Goal: Task Accomplishment & Management: Manage account settings

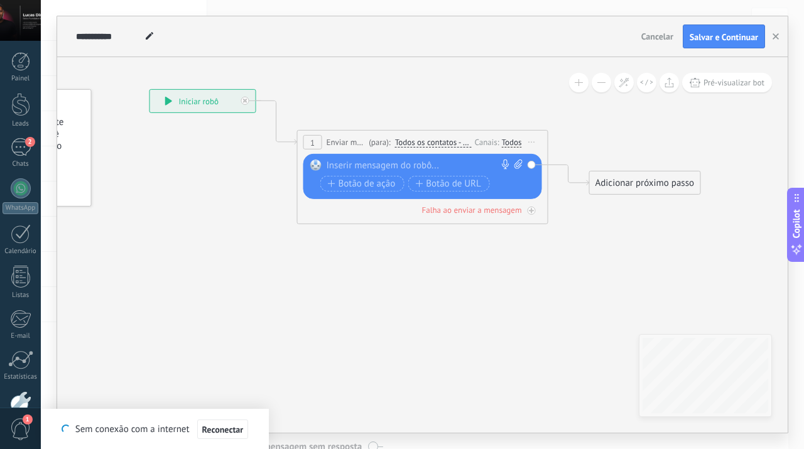
paste div
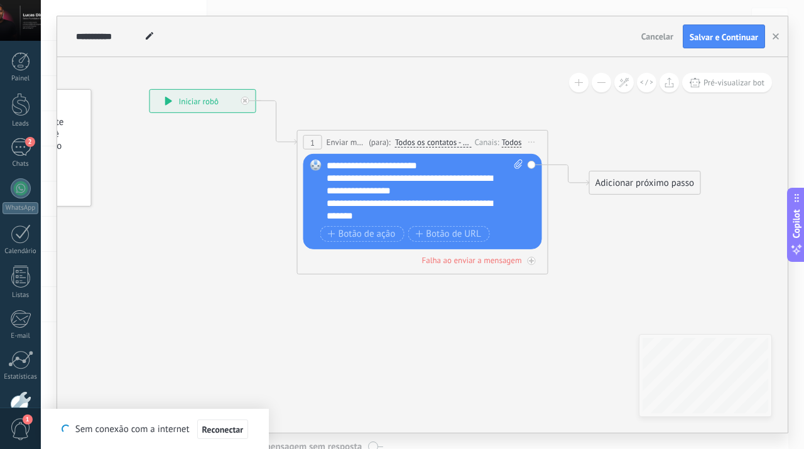
click at [437, 170] on div "**********" at bounding box center [425, 191] width 197 height 63
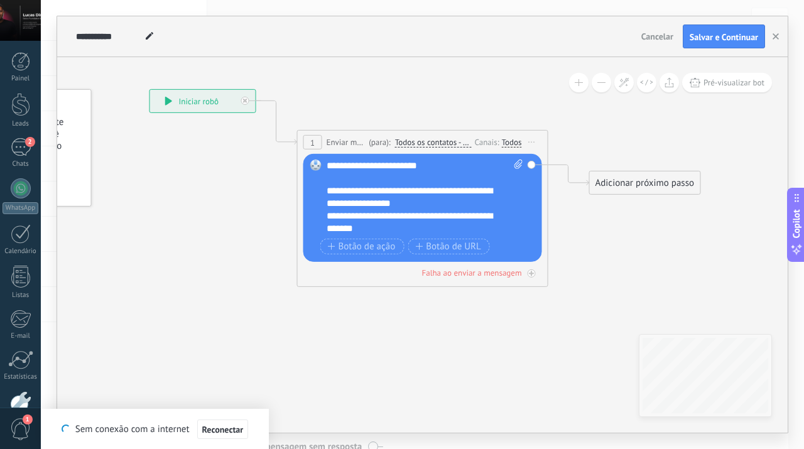
click at [369, 167] on div "**********" at bounding box center [425, 197] width 197 height 75
click at [417, 170] on div "**********" at bounding box center [425, 197] width 197 height 75
click at [381, 216] on div "**********" at bounding box center [419, 222] width 184 height 25
click at [429, 205] on div "**********" at bounding box center [419, 197] width 184 height 25
click at [393, 234] on div "**********" at bounding box center [419, 222] width 184 height 25
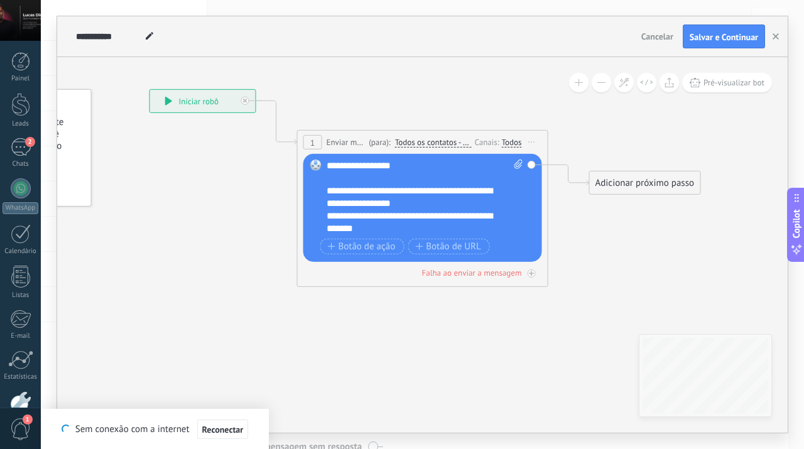
click at [587, 268] on icon at bounding box center [403, 148] width 1137 height 747
click at [154, 41] on span at bounding box center [149, 37] width 16 height 18
type input "*"
type input "*********"
click at [479, 348] on icon at bounding box center [403, 148] width 1137 height 747
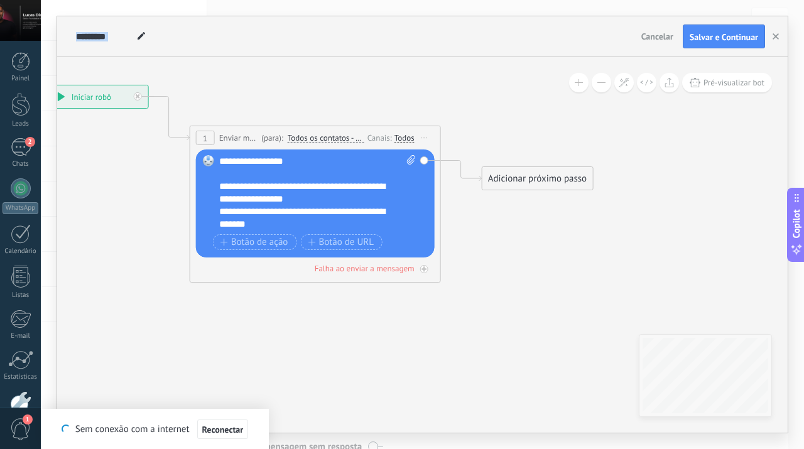
drag, startPoint x: 479, startPoint y: 348, endPoint x: 318, endPoint y: 347, distance: 161.5
click at [318, 347] on icon at bounding box center [296, 144] width 1137 height 747
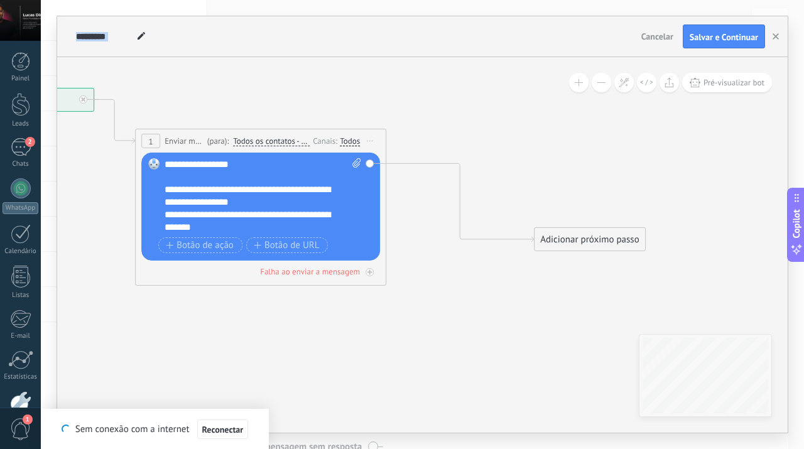
drag, startPoint x: 508, startPoint y: 187, endPoint x: 616, endPoint y: 245, distance: 122.0
click at [616, 245] on div "Adicionar próximo passo" at bounding box center [590, 239] width 111 height 21
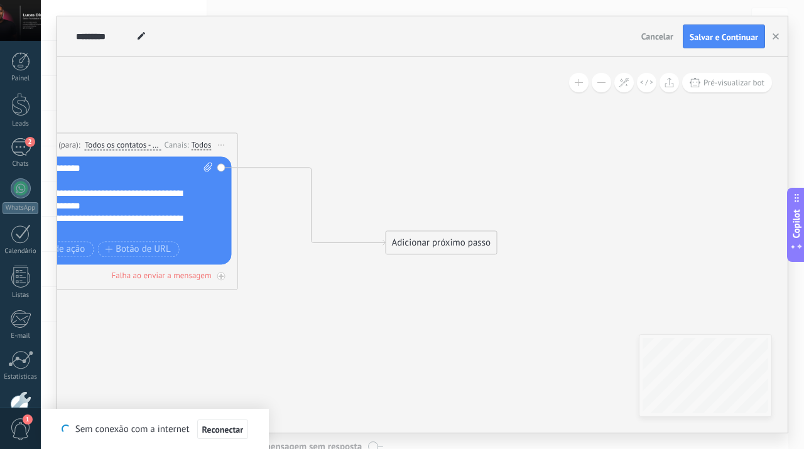
drag, startPoint x: 535, startPoint y: 304, endPoint x: 387, endPoint y: 307, distance: 148.3
click at [387, 307] on icon at bounding box center [147, 191] width 1244 height 826
click at [456, 246] on div "Adicionar próximo passo" at bounding box center [441, 243] width 111 height 21
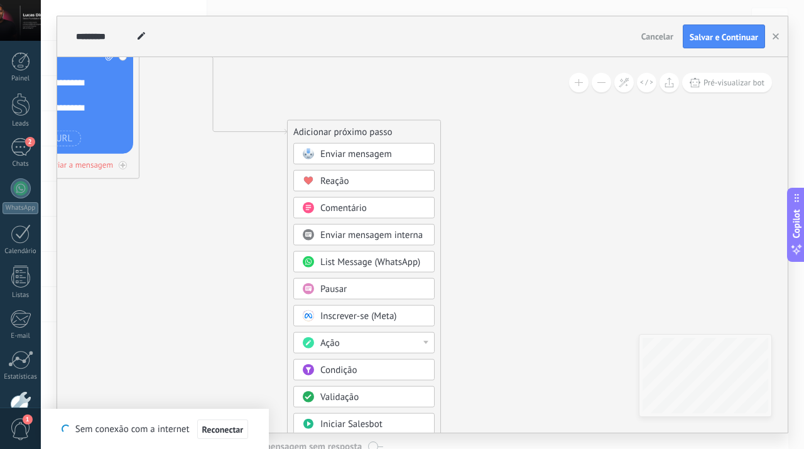
drag, startPoint x: 569, startPoint y: 207, endPoint x: 520, endPoint y: 78, distance: 138.2
click at [520, 78] on icon at bounding box center [48, 80] width 1244 height 826
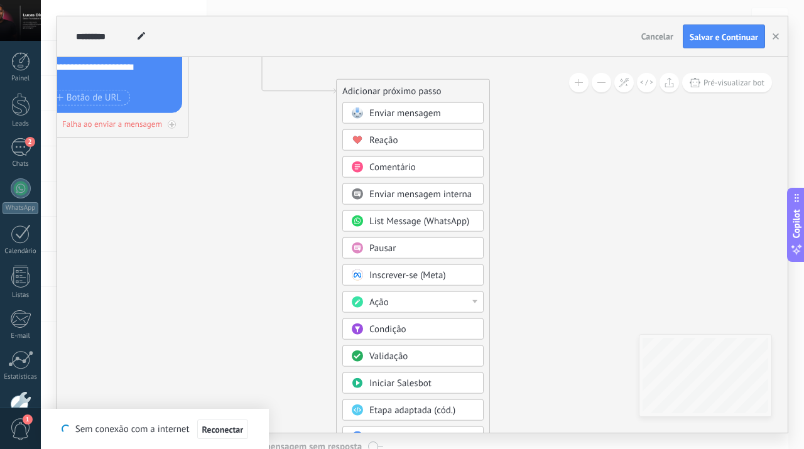
drag, startPoint x: 547, startPoint y: 228, endPoint x: 546, endPoint y: 200, distance: 27.7
click at [546, 200] on icon at bounding box center [97, 39] width 1244 height 826
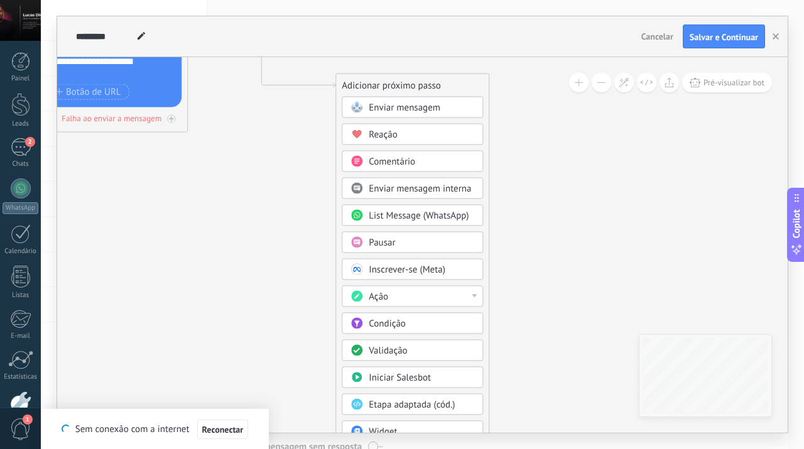
drag, startPoint x: 551, startPoint y: 263, endPoint x: 550, endPoint y: 195, distance: 67.2
click at [550, 195] on icon at bounding box center [97, 33] width 1244 height 826
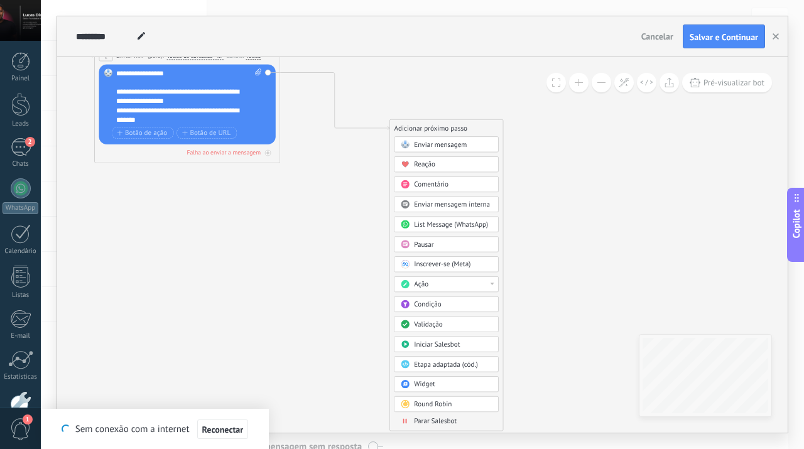
click at [476, 246] on div "Pausar" at bounding box center [453, 244] width 78 height 9
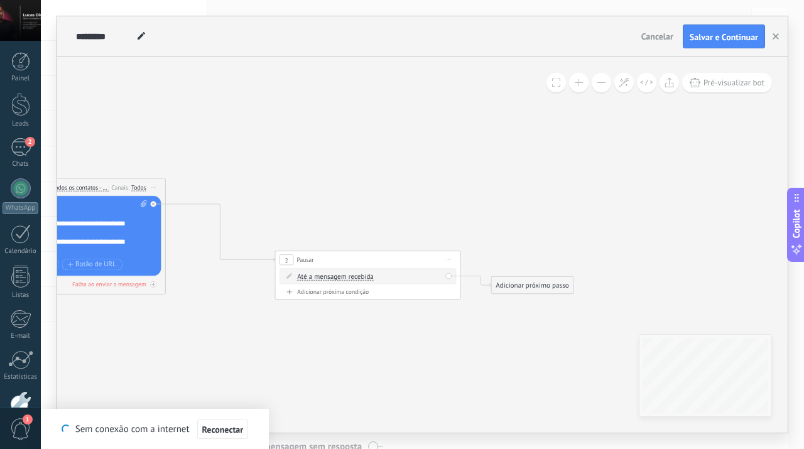
drag, startPoint x: 619, startPoint y: 212, endPoint x: 564, endPoint y: 344, distance: 143.4
click at [564, 344] on icon at bounding box center [206, 224] width 1137 height 616
drag, startPoint x: 552, startPoint y: 282, endPoint x: 590, endPoint y: 183, distance: 105.3
click at [590, 189] on div "Adicionar próximo passo" at bounding box center [580, 196] width 82 height 15
click at [590, 187] on div "Adicionar próximo passo" at bounding box center [571, 188] width 82 height 15
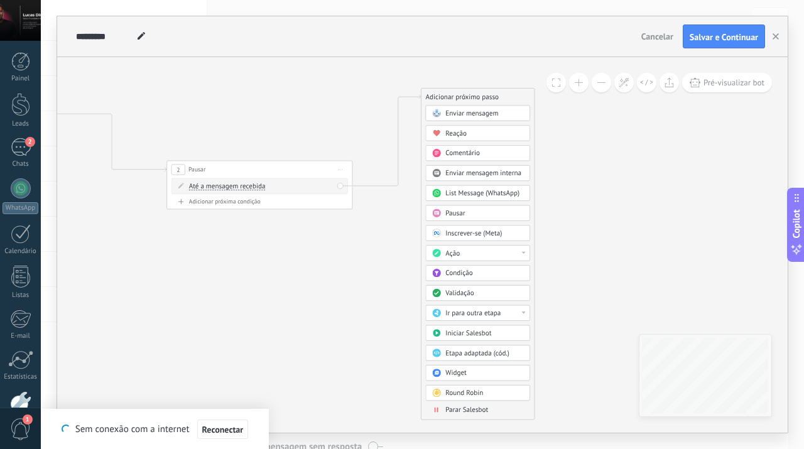
drag, startPoint x: 709, startPoint y: 229, endPoint x: 601, endPoint y: 138, distance: 141.4
click at [601, 138] on icon at bounding box center [116, 133] width 1175 height 616
click at [478, 260] on div "Ação" at bounding box center [477, 253] width 105 height 16
click at [490, 317] on div "Mudar o status do lead" at bounding box center [478, 320] width 104 height 16
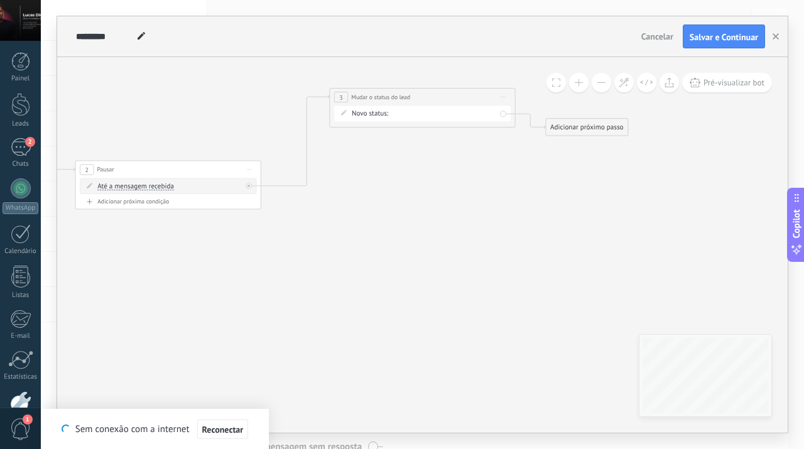
click at [0, 0] on div "LEADS DE ENTRADA CONTATO INICIAL SEM RESPOSTA FOLLOW 1 RESPONDEU SEM INTERESSE …" at bounding box center [0, 0] width 0 height 0
click at [0, 0] on label "RESPONDEU" at bounding box center [0, 0] width 0 height 0
drag, startPoint x: 606, startPoint y: 133, endPoint x: 635, endPoint y: 216, distance: 88.4
click at [635, 216] on div "Adicionar próximo passo" at bounding box center [614, 211] width 82 height 15
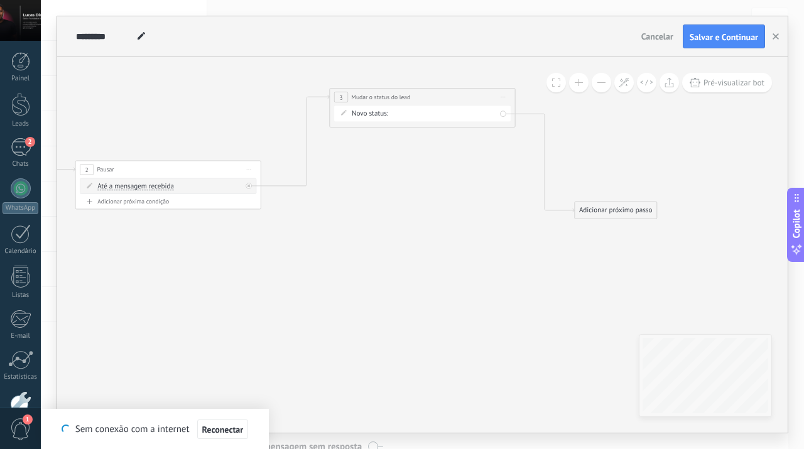
click at [646, 209] on div "Adicionar próximo passo" at bounding box center [616, 210] width 82 height 15
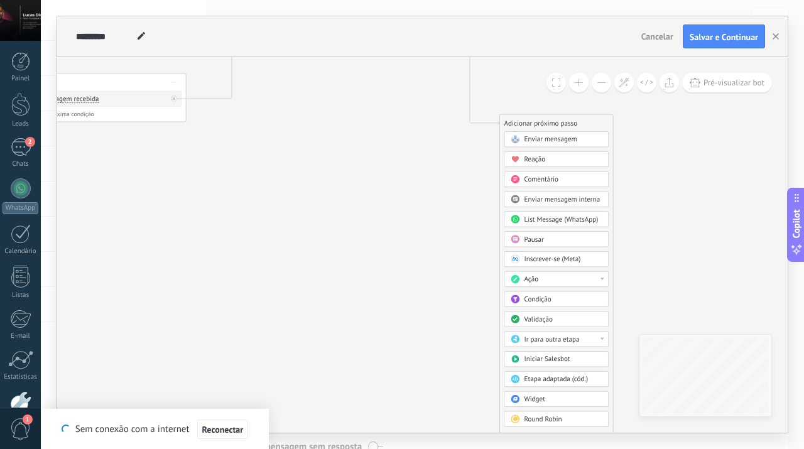
drag, startPoint x: 722, startPoint y: 282, endPoint x: 647, endPoint y: 118, distance: 180.8
click at [647, 118] on icon at bounding box center [73, 51] width 1420 height 627
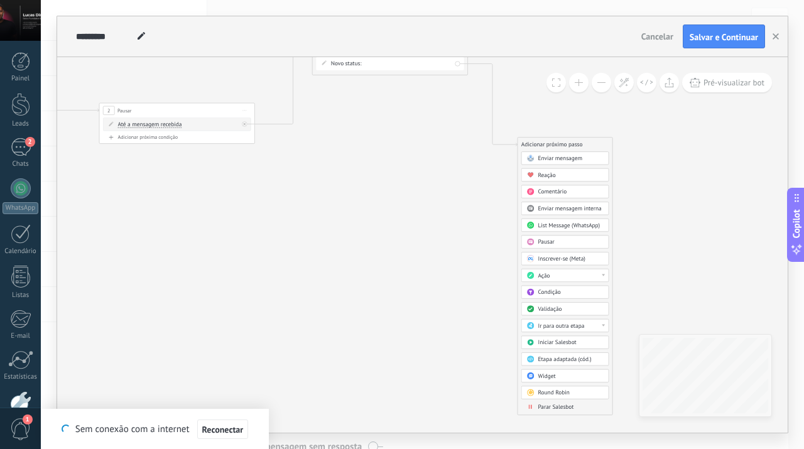
drag, startPoint x: 665, startPoint y: 241, endPoint x: 639, endPoint y: 189, distance: 58.5
click at [639, 189] on icon at bounding box center [160, 84] width 1190 height 525
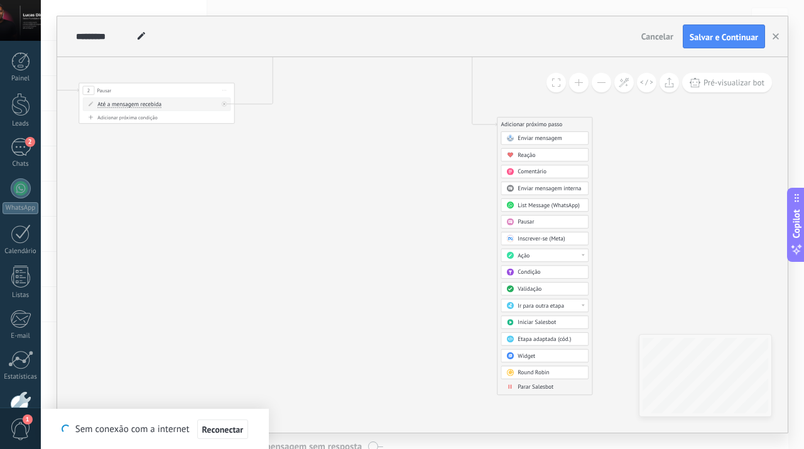
click at [562, 387] on div "Parar Salesbot" at bounding box center [550, 387] width 65 height 8
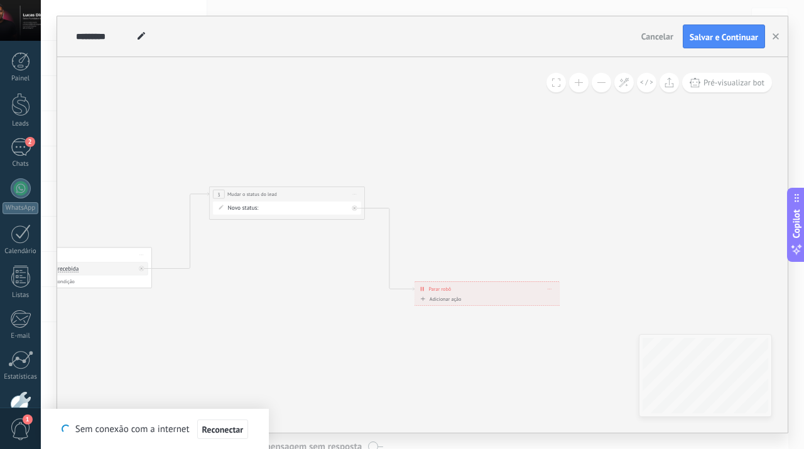
drag, startPoint x: 471, startPoint y: 207, endPoint x: 535, endPoint y: 371, distance: 176.9
click at [535, 371] on icon at bounding box center [57, 229] width 1190 height 525
drag, startPoint x: 486, startPoint y: 311, endPoint x: 486, endPoint y: 303, distance: 8.2
click at [486, 303] on icon at bounding box center [57, 221] width 1190 height 525
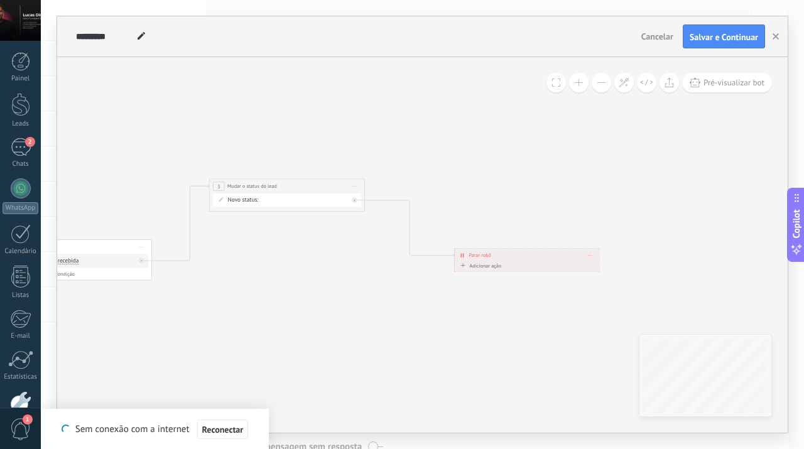
drag, startPoint x: 470, startPoint y: 280, endPoint x: 510, endPoint y: 254, distance: 47.4
click at [510, 254] on div "**********" at bounding box center [527, 255] width 145 height 14
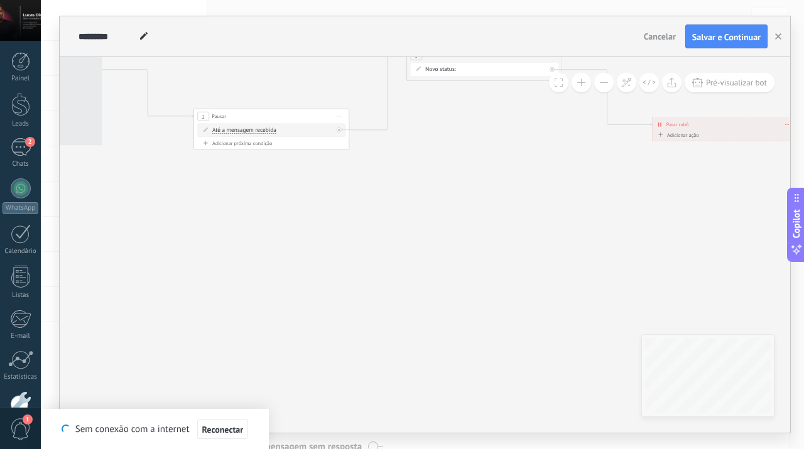
drag, startPoint x: 358, startPoint y: 321, endPoint x: 554, endPoint y: 190, distance: 235.1
click at [554, 190] on icon at bounding box center [324, 86] width 1328 height 517
click at [258, 145] on div "Adicionar próxima condição" at bounding box center [271, 143] width 148 height 7
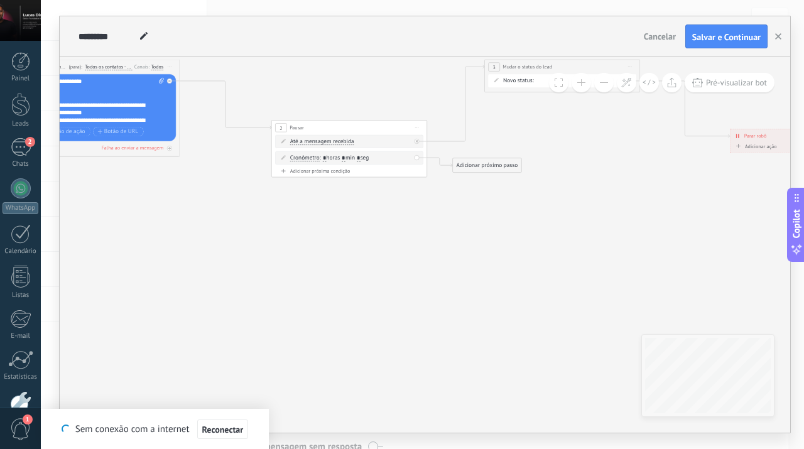
drag, startPoint x: 301, startPoint y: 227, endPoint x: 380, endPoint y: 239, distance: 79.5
click at [380, 239] on icon at bounding box center [404, 105] width 1333 height 533
click at [346, 156] on input "*" at bounding box center [344, 159] width 4 height 6
click at [351, 156] on span ": * horas * min * seg" at bounding box center [345, 159] width 50 height 8
click at [346, 160] on input "*" at bounding box center [344, 159] width 4 height 6
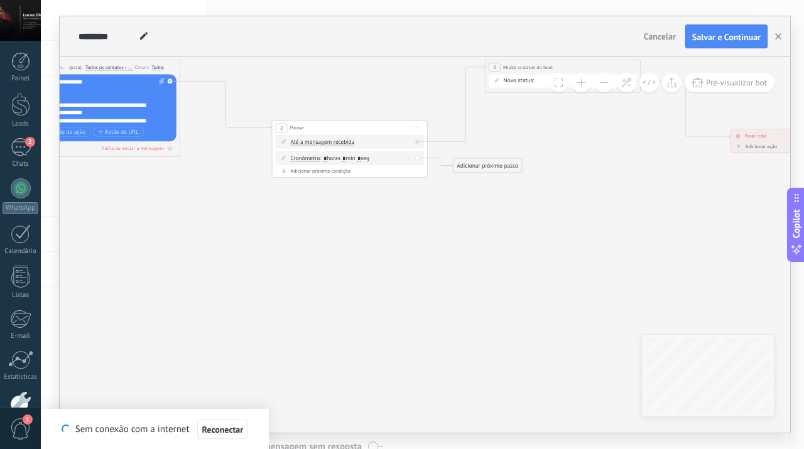
click at [350, 157] on span ": * horas * min * seg" at bounding box center [345, 159] width 50 height 8
click at [346, 158] on input "*" at bounding box center [344, 159] width 4 height 6
type input "*"
click at [329, 157] on span ": * horas * min * seg" at bounding box center [345, 159] width 50 height 8
click at [327, 156] on input "*" at bounding box center [326, 159] width 4 height 6
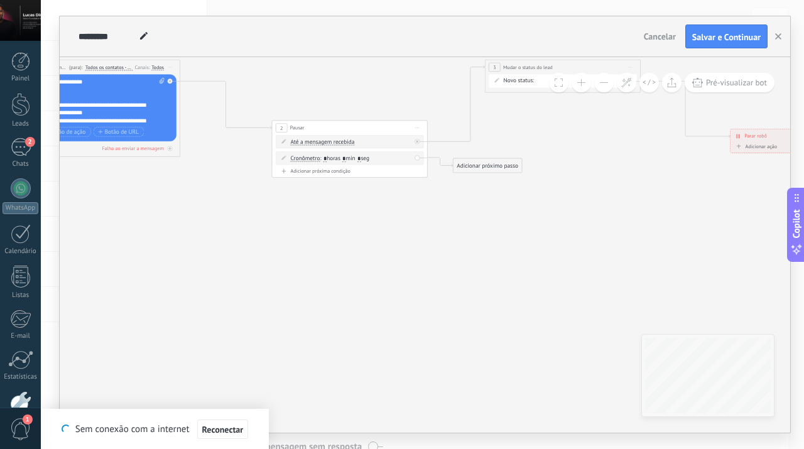
type input "*"
click at [395, 237] on icon at bounding box center [404, 106] width 1333 height 533
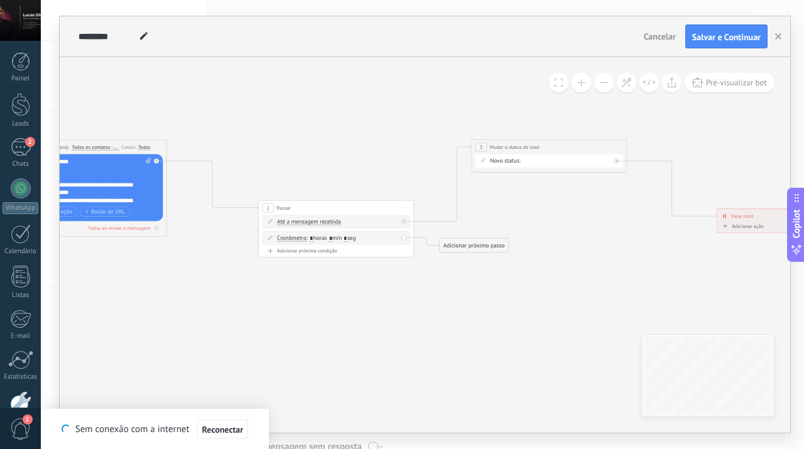
drag, startPoint x: 474, startPoint y: 258, endPoint x: 459, endPoint y: 328, distance: 71.5
click at [460, 339] on icon at bounding box center [391, 186] width 1333 height 533
drag, startPoint x: 501, startPoint y: 245, endPoint x: 567, endPoint y: 328, distance: 106.0
click at [567, 328] on div "Adicionar próximo passo" at bounding box center [532, 328] width 68 height 13
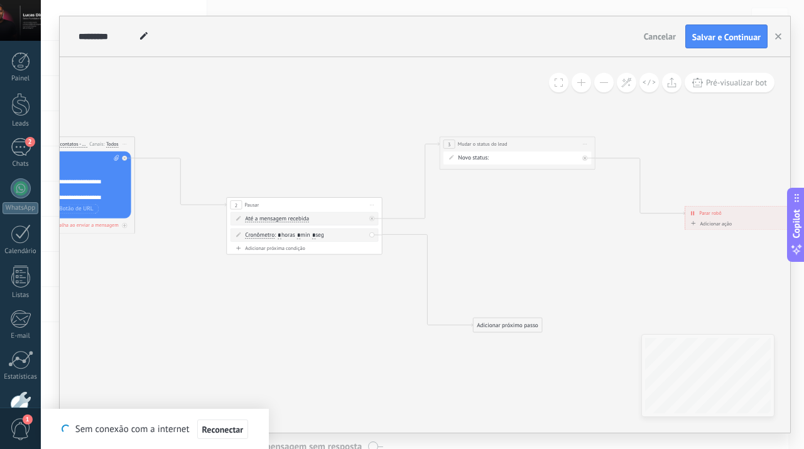
drag, startPoint x: 635, startPoint y: 255, endPoint x: 571, endPoint y: 245, distance: 65.5
click at [571, 245] on icon at bounding box center [359, 221] width 1333 height 611
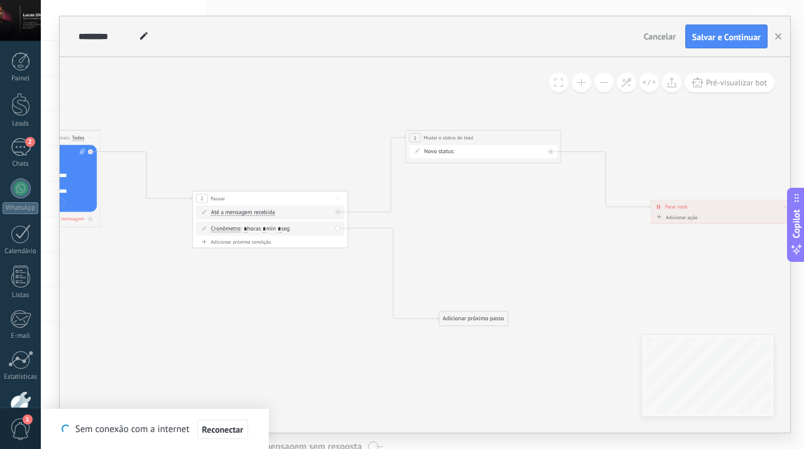
click at [496, 317] on div "Adicionar próximo passo" at bounding box center [473, 318] width 68 height 13
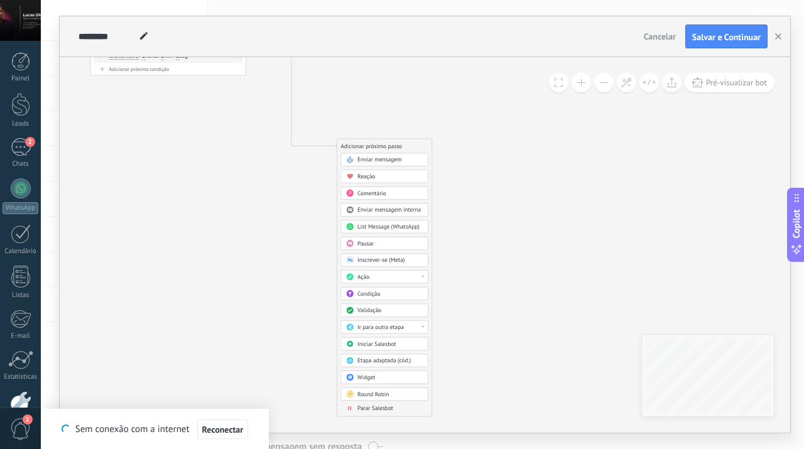
drag, startPoint x: 628, startPoint y: 292, endPoint x: 525, endPoint y: 119, distance: 200.9
click at [525, 119] on icon at bounding box center [222, 42] width 1333 height 611
click at [380, 280] on div "Ação" at bounding box center [390, 277] width 65 height 8
click at [397, 332] on div "Mudar o status do lead" at bounding box center [384, 332] width 87 height 13
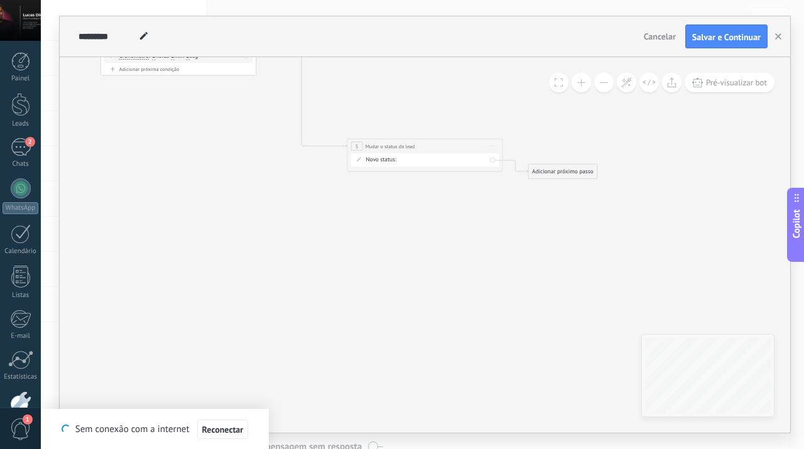
click at [0, 0] on div "LEADS DE ENTRADA CONTATO INICIAL SEM RESPOSTA FOLLOW 1 RESPONDEU SEM INTERESSE …" at bounding box center [0, 0] width 0 height 0
click at [0, 0] on label "SEM INTERESSE" at bounding box center [0, 0] width 0 height 0
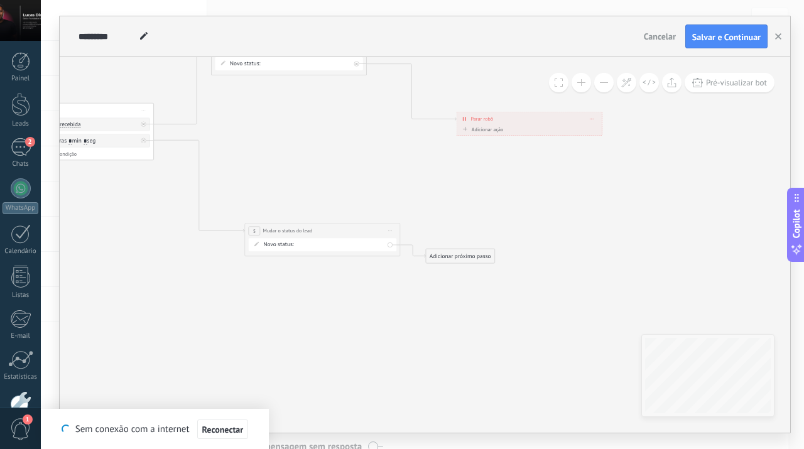
drag, startPoint x: 555, startPoint y: 250, endPoint x: 452, endPoint y: 335, distance: 133.0
click at [452, 335] on icon at bounding box center [131, 140] width 1333 height 636
drag, startPoint x: 462, startPoint y: 256, endPoint x: 540, endPoint y: 219, distance: 86.3
click at [540, 219] on div "Adicionar próximo passo" at bounding box center [539, 219] width 68 height 13
click at [540, 219] on div "Adicionar próximo passo" at bounding box center [538, 219] width 68 height 13
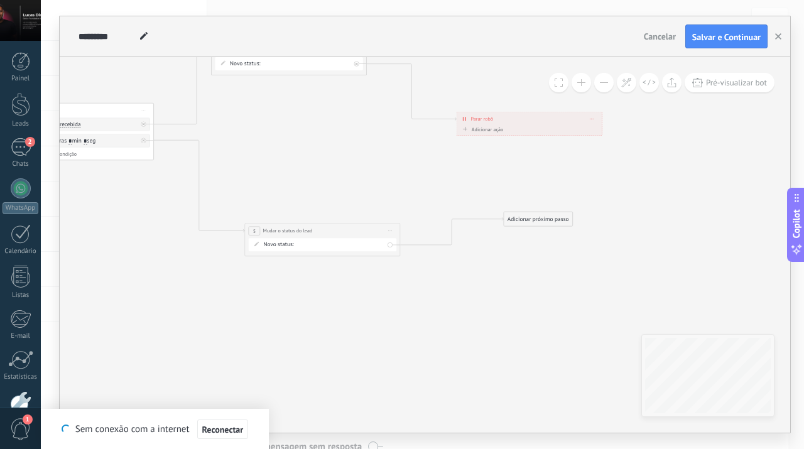
click at [557, 224] on div "Adicionar próximo passo" at bounding box center [538, 219] width 68 height 13
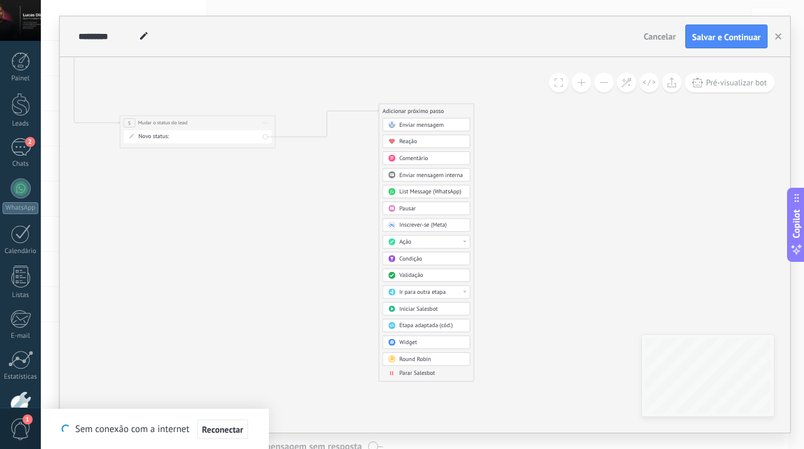
drag, startPoint x: 650, startPoint y: 245, endPoint x: 525, endPoint y: 138, distance: 164.9
click at [525, 138] on icon at bounding box center [6, 28] width 1333 height 629
click at [437, 372] on div "Parar Salesbot" at bounding box center [432, 373] width 65 height 8
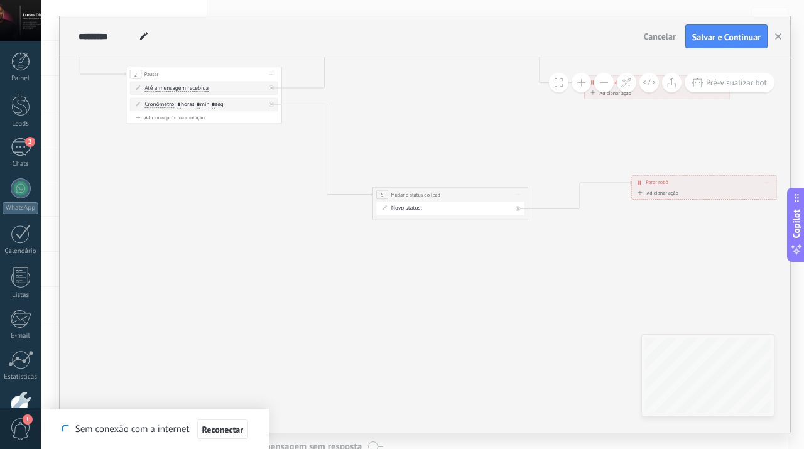
drag, startPoint x: 276, startPoint y: 272, endPoint x: 579, endPoint y: 353, distance: 314.0
click at [579, 353] on icon at bounding box center [258, 100] width 1333 height 629
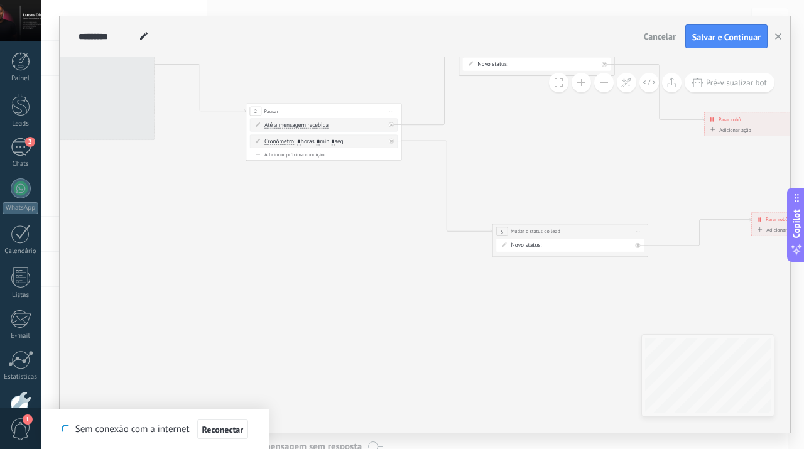
drag, startPoint x: 267, startPoint y: 341, endPoint x: 408, endPoint y: 388, distance: 149.0
click at [408, 388] on icon at bounding box center [378, 137] width 1333 height 629
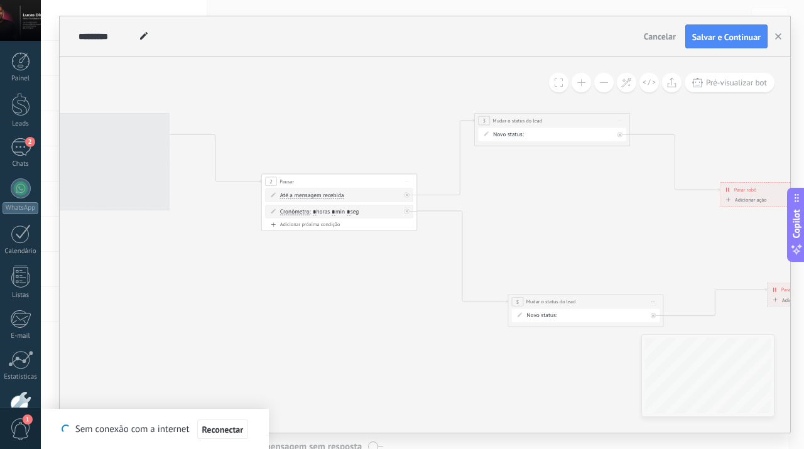
drag, startPoint x: 349, startPoint y: 291, endPoint x: 319, endPoint y: 342, distance: 58.8
click at [319, 342] on icon at bounding box center [394, 207] width 1333 height 629
click at [718, 44] on button "Salvar e Continuar" at bounding box center [727, 37] width 82 height 24
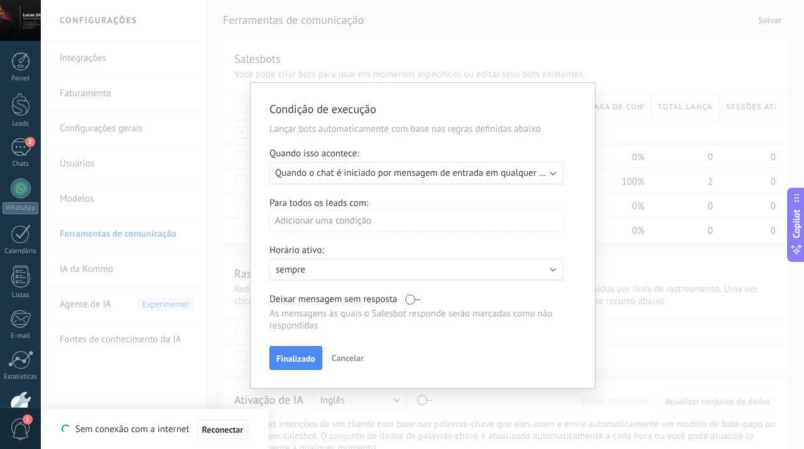
click at [470, 197] on div "Para todos os leads com: Adicionar uma condição" at bounding box center [423, 219] width 307 height 44
click at [460, 174] on span "Quando o chat é iniciado por mensagem de entrada em qualquer canal" at bounding box center [417, 173] width 285 height 12
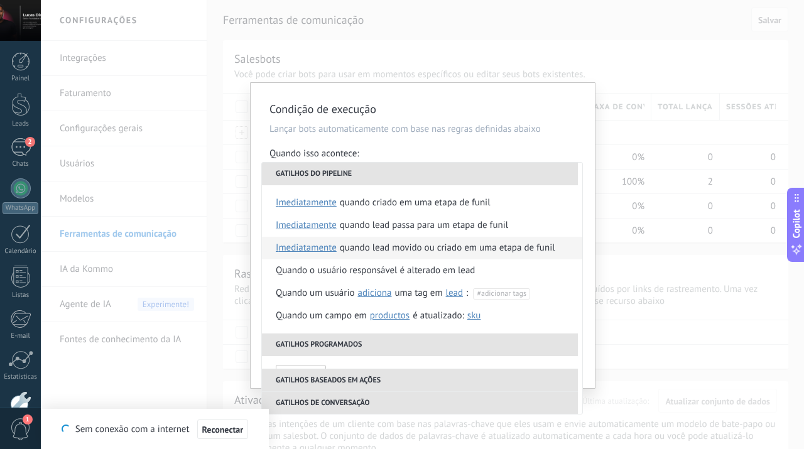
click at [463, 251] on div "Quando lead movido ou criado em uma etapa de funil" at bounding box center [448, 248] width 216 height 23
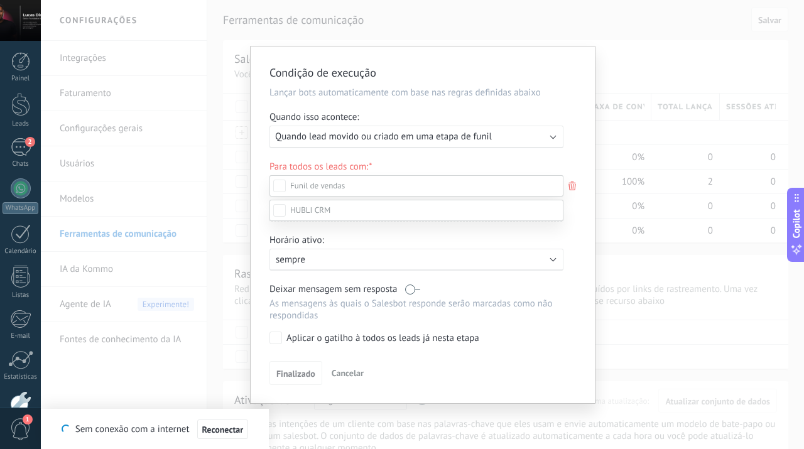
click at [586, 244] on div at bounding box center [422, 224] width 763 height 449
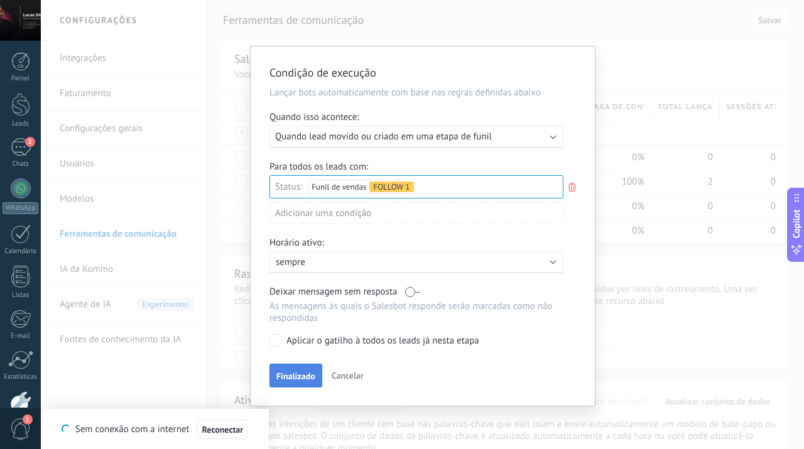
click at [311, 372] on span "Finalizado" at bounding box center [295, 376] width 39 height 9
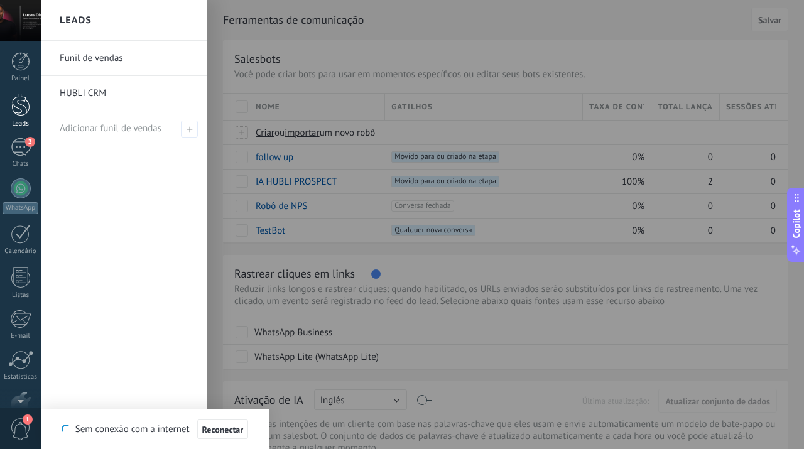
scroll to position [74, 0]
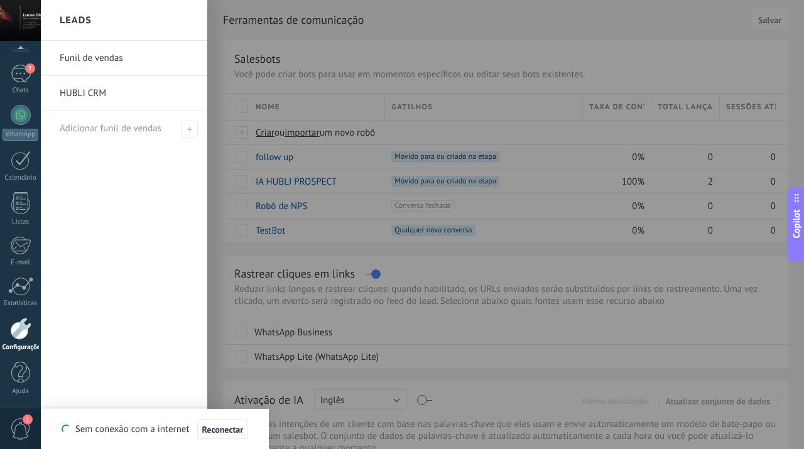
click at [23, 100] on div "Painel Leads 2 Chats WhatsApp Clientes" at bounding box center [20, 194] width 41 height 430
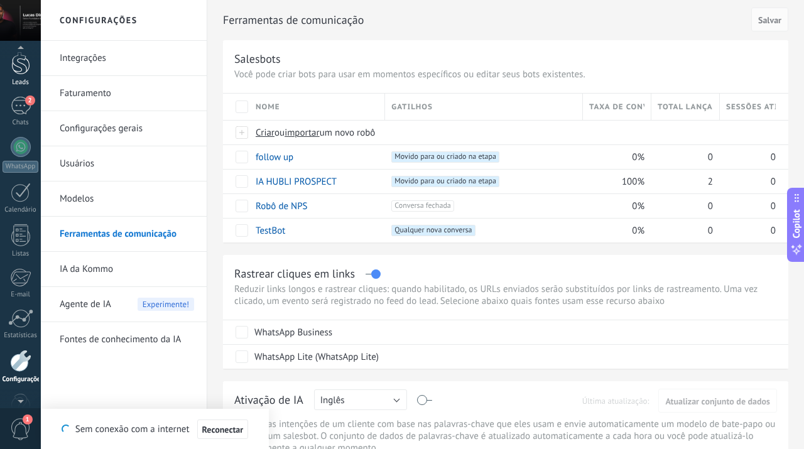
scroll to position [36, 0]
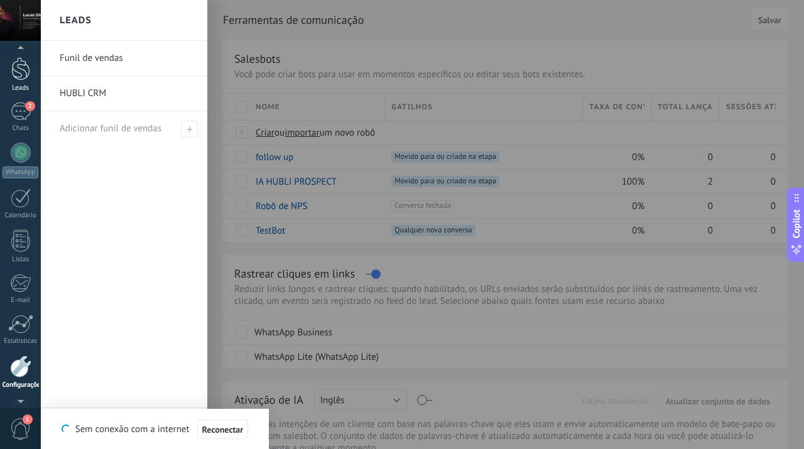
click at [20, 79] on div at bounding box center [20, 68] width 19 height 23
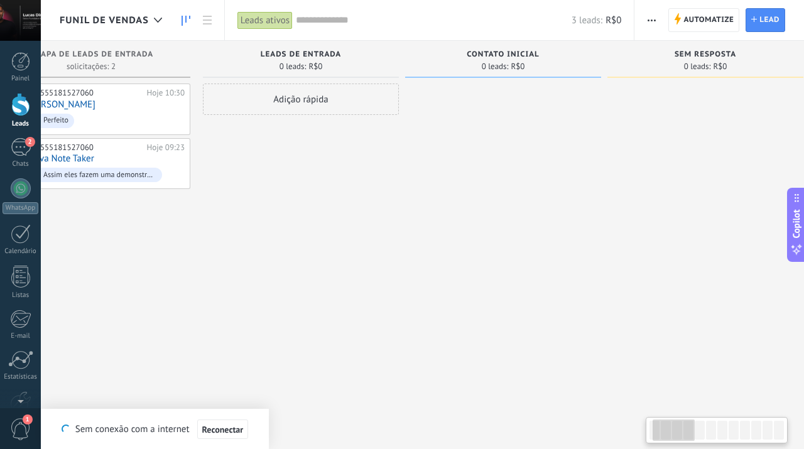
scroll to position [0, 70]
drag, startPoint x: 373, startPoint y: 200, endPoint x: 304, endPoint y: 243, distance: 81.8
click at [304, 243] on div "Adição rápida" at bounding box center [297, 226] width 196 height 285
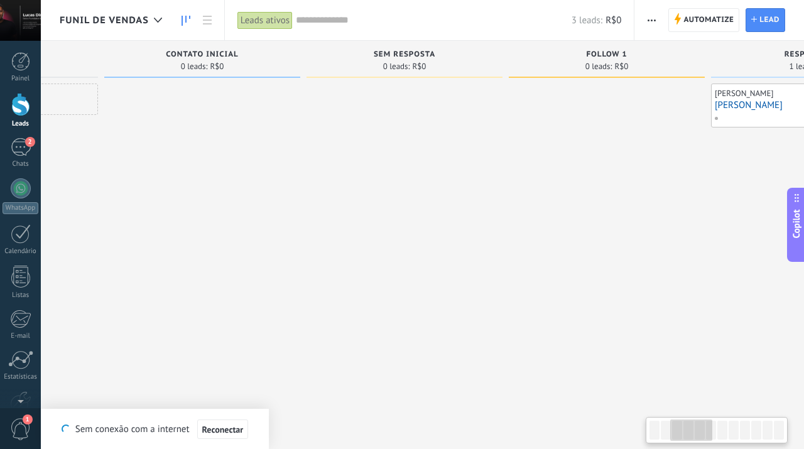
scroll to position [0, 400]
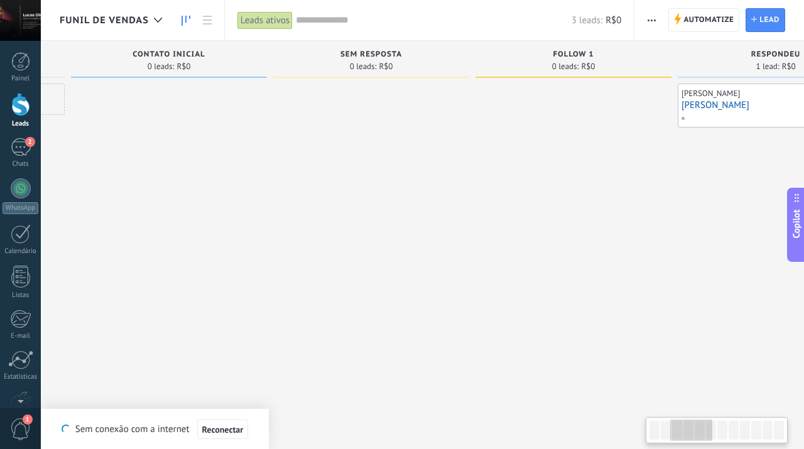
drag, startPoint x: 553, startPoint y: 224, endPoint x: 223, endPoint y: 245, distance: 330.6
click at [223, 245] on div at bounding box center [169, 226] width 196 height 285
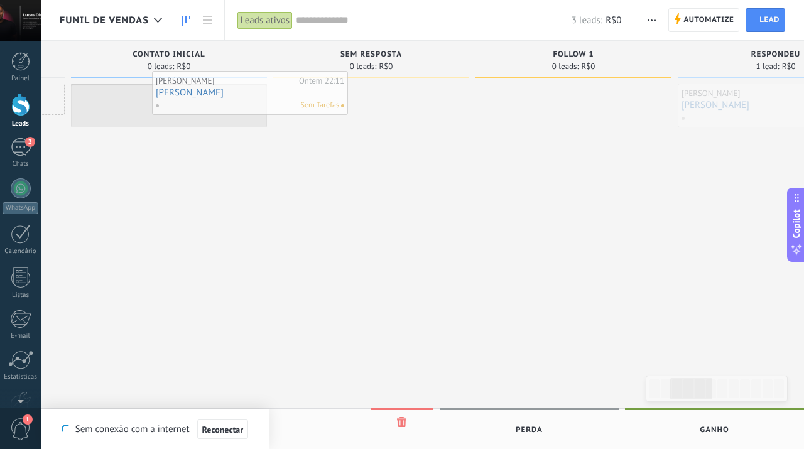
drag, startPoint x: 730, startPoint y: 113, endPoint x: 202, endPoint y: 102, distance: 527.3
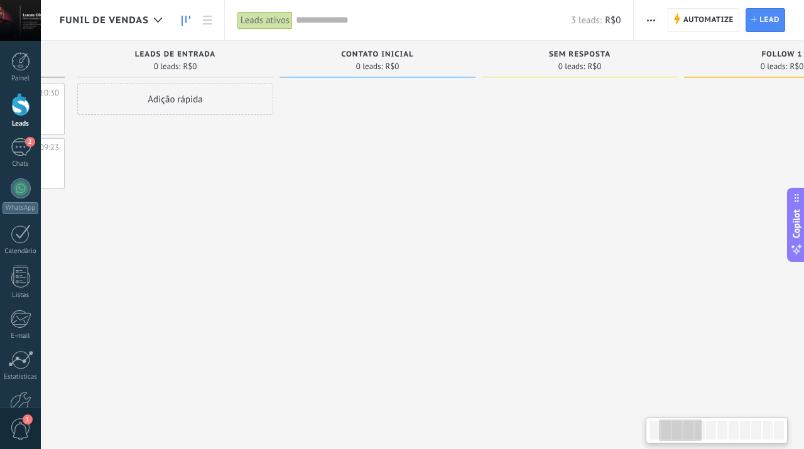
drag, startPoint x: 469, startPoint y: 278, endPoint x: 265, endPoint y: 277, distance: 204.2
click at [265, 277] on div "LEADS DE ENTRADA 0 leads: R$0 Adição rápida" at bounding box center [178, 205] width 202 height 328
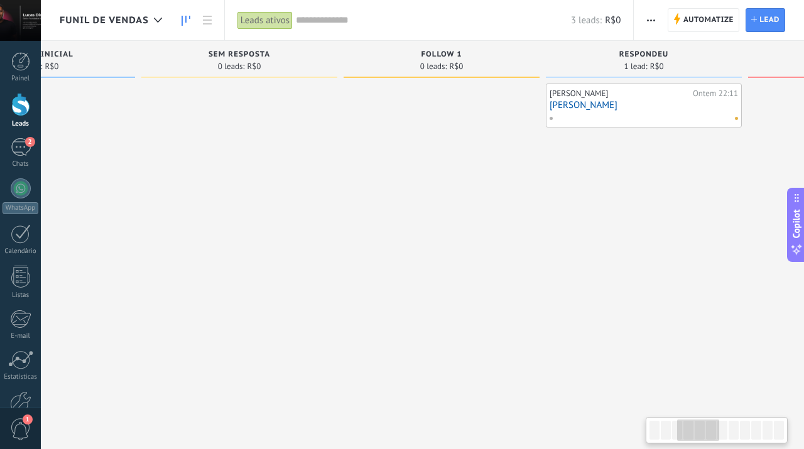
drag, startPoint x: 537, startPoint y: 248, endPoint x: 210, endPoint y: 213, distance: 329.2
click at [210, 213] on div at bounding box center [239, 226] width 196 height 285
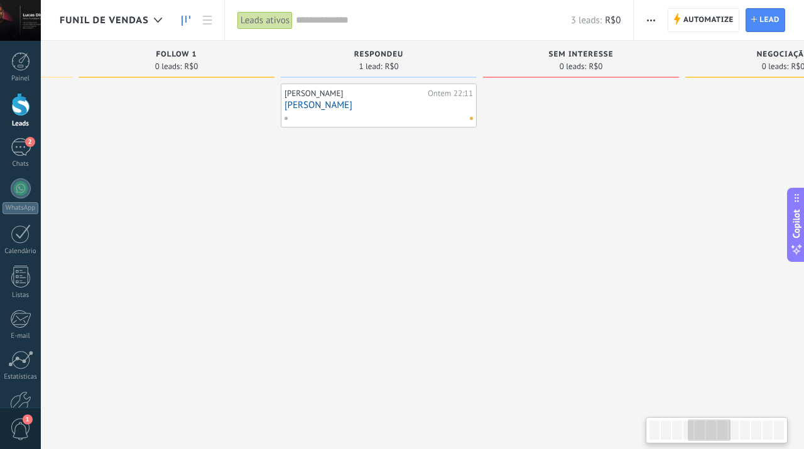
drag, startPoint x: 566, startPoint y: 256, endPoint x: 281, endPoint y: 196, distance: 291.0
click at [281, 196] on div "Lucas Diniz Ontem 22:11 lucas" at bounding box center [379, 226] width 196 height 285
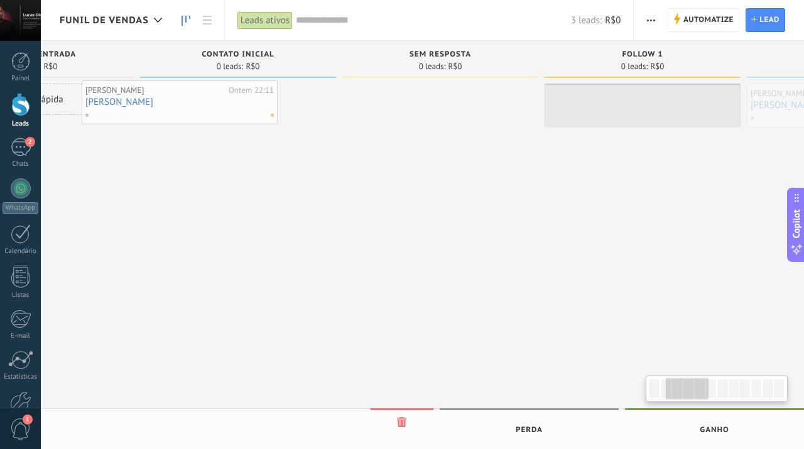
scroll to position [0, 321]
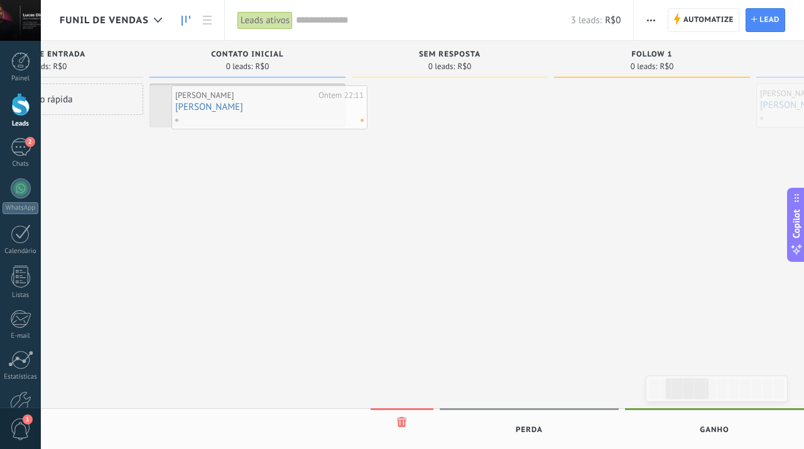
drag, startPoint x: 368, startPoint y: 121, endPoint x: 278, endPoint y: 123, distance: 89.9
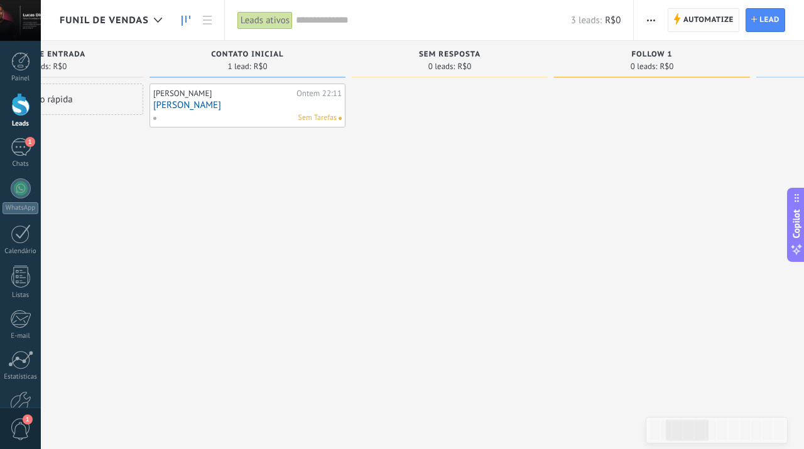
click at [706, 21] on span "Automatize" at bounding box center [709, 20] width 50 height 23
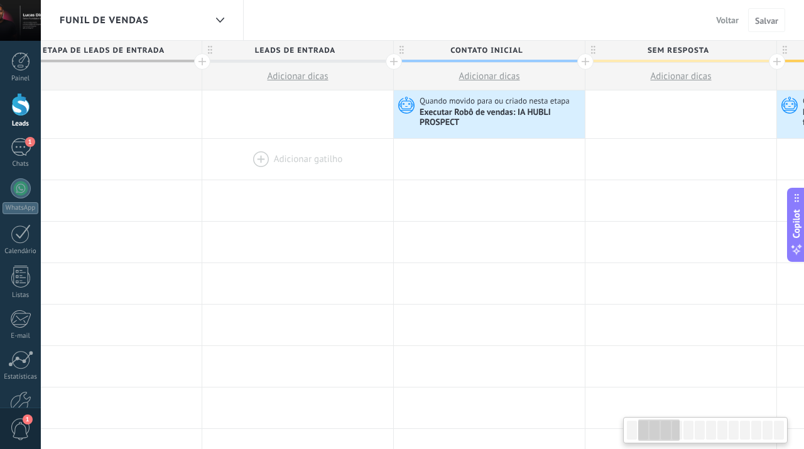
drag, startPoint x: 544, startPoint y: 165, endPoint x: 309, endPoint y: 159, distance: 235.1
click at [309, 159] on div at bounding box center [297, 159] width 191 height 41
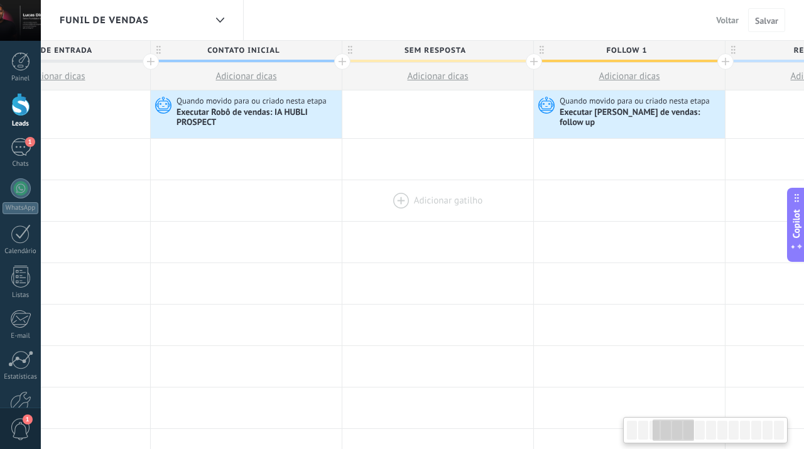
drag, startPoint x: 607, startPoint y: 185, endPoint x: 364, endPoint y: 200, distance: 243.7
click at [364, 200] on div at bounding box center [437, 200] width 191 height 41
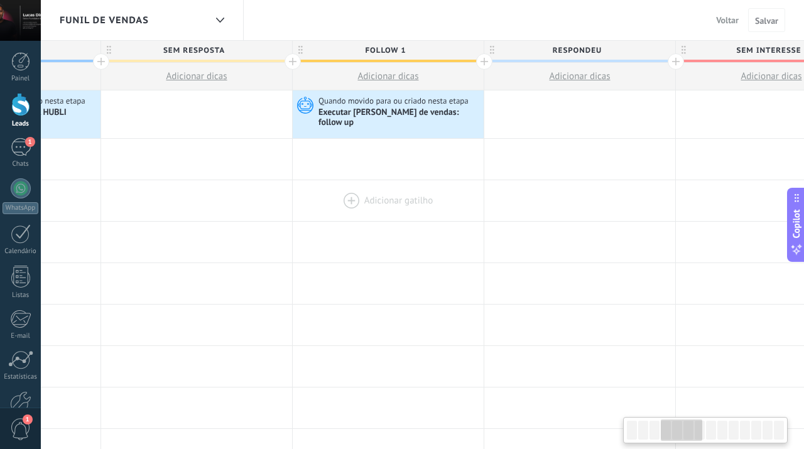
drag, startPoint x: 639, startPoint y: 202, endPoint x: 400, endPoint y: 200, distance: 239.4
click at [400, 200] on div at bounding box center [388, 200] width 191 height 41
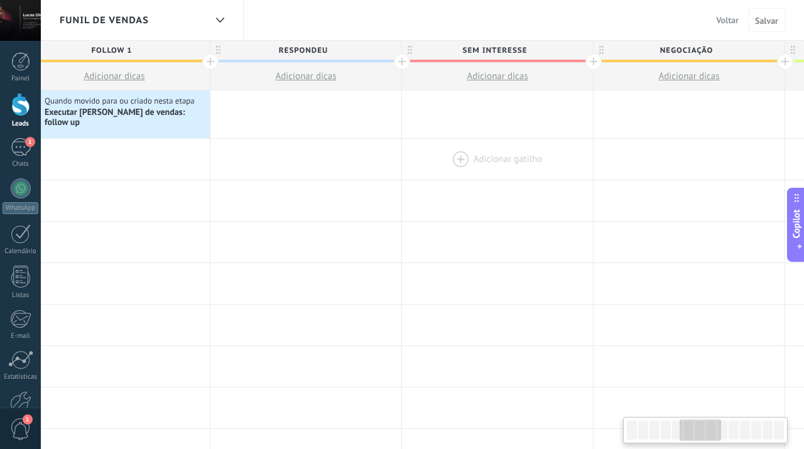
drag, startPoint x: 645, startPoint y: 221, endPoint x: 533, endPoint y: 178, distance: 119.5
click at [364, 202] on div at bounding box center [306, 200] width 191 height 41
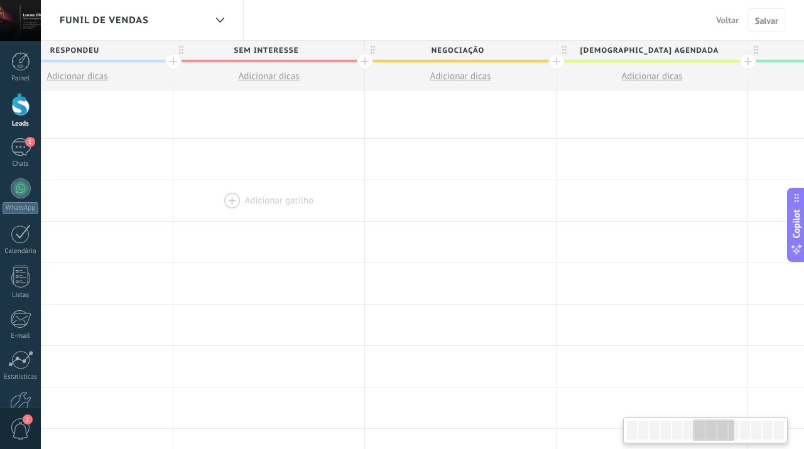
drag, startPoint x: 589, startPoint y: 178, endPoint x: 367, endPoint y: 195, distance: 222.5
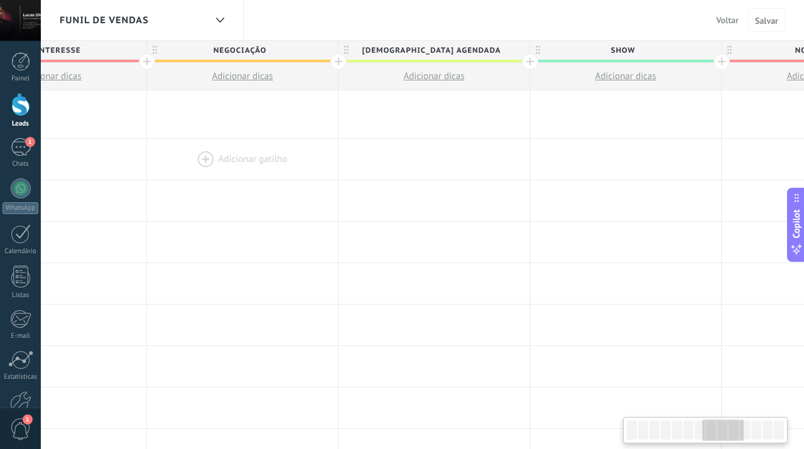
drag, startPoint x: 555, startPoint y: 174, endPoint x: 326, endPoint y: 163, distance: 230.3
click at [326, 163] on div at bounding box center [242, 159] width 191 height 41
click at [573, 114] on div at bounding box center [613, 114] width 191 height 48
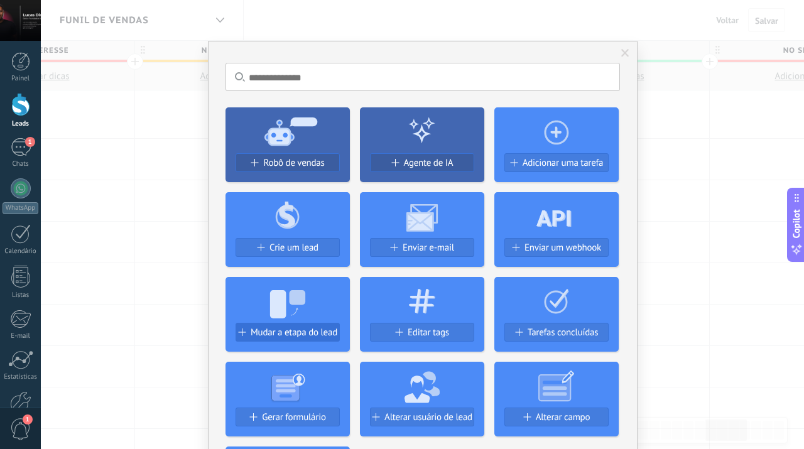
click at [305, 329] on span "Mudar a etapa do lead" at bounding box center [294, 332] width 87 height 11
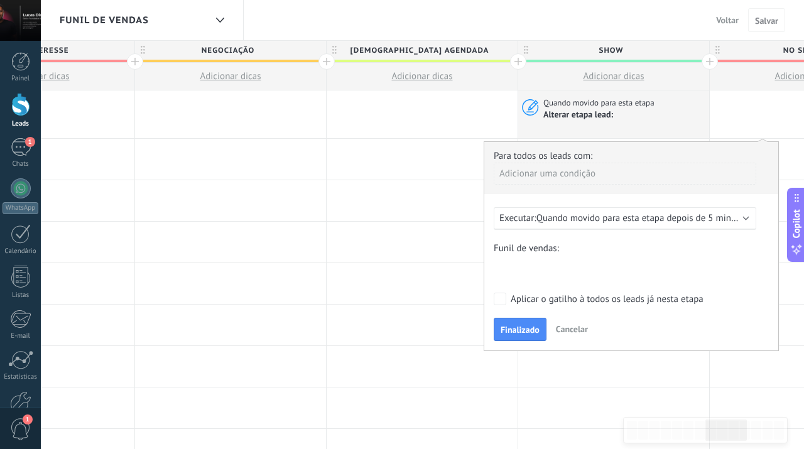
click at [610, 221] on span "Quando movido para esta etapa depois de 5 minutos" at bounding box center [643, 218] width 212 height 12
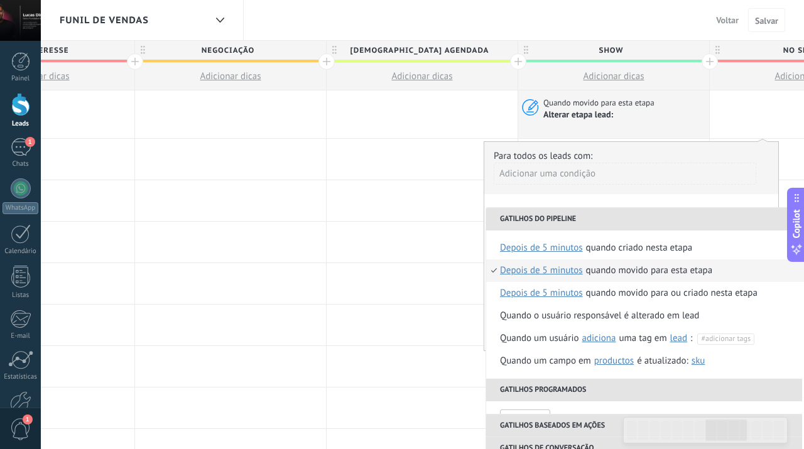
click at [675, 265] on div "Quando movido para esta etapa" at bounding box center [649, 271] width 127 height 23
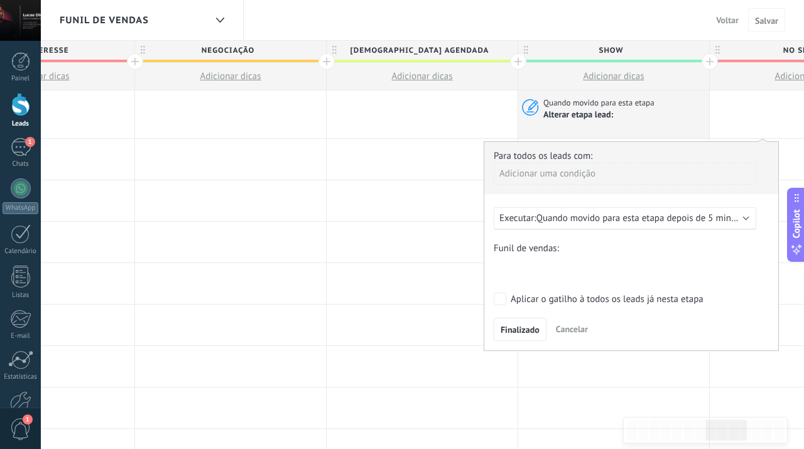
click at [0, 0] on div "LEADS DE ENTRADA CONTATO INICIAL SEM RESPOSTA FOLLOW 1 RESPONDEU SEM INTERESSE …" at bounding box center [0, 0] width 0 height 0
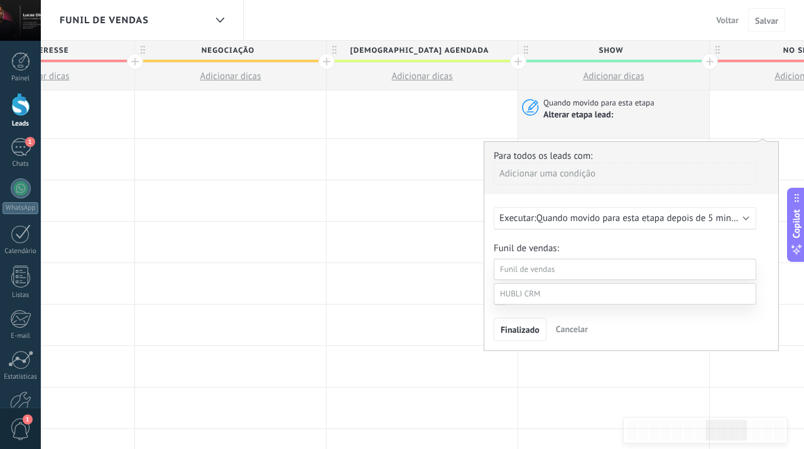
drag, startPoint x: 750, startPoint y: 283, endPoint x: 742, endPoint y: 346, distance: 63.3
click at [0, 0] on ul "LEADS DE ENTRADA CONTATO INICIAL SEM RESPOSTA FOLLOW 1 RESPONDEU SEM INTERESSE …" at bounding box center [0, 0] width 0 height 0
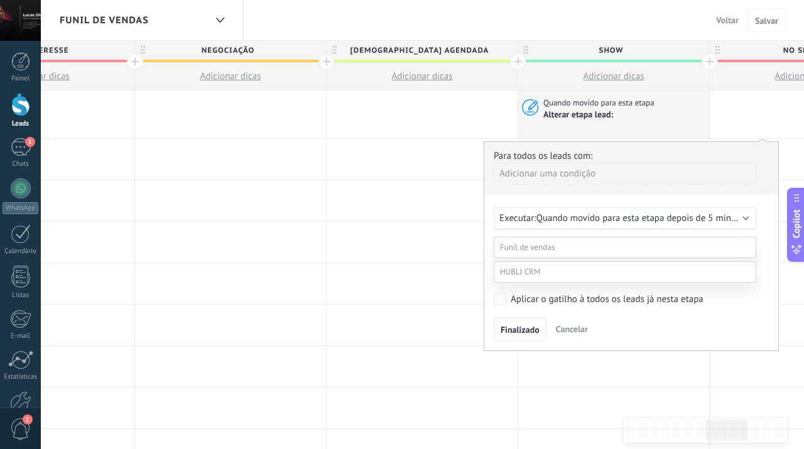
scroll to position [126, 0]
click at [575, 283] on label at bounding box center [625, 271] width 263 height 21
click at [0, 0] on label "contato realizado" at bounding box center [0, 0] width 0 height 0
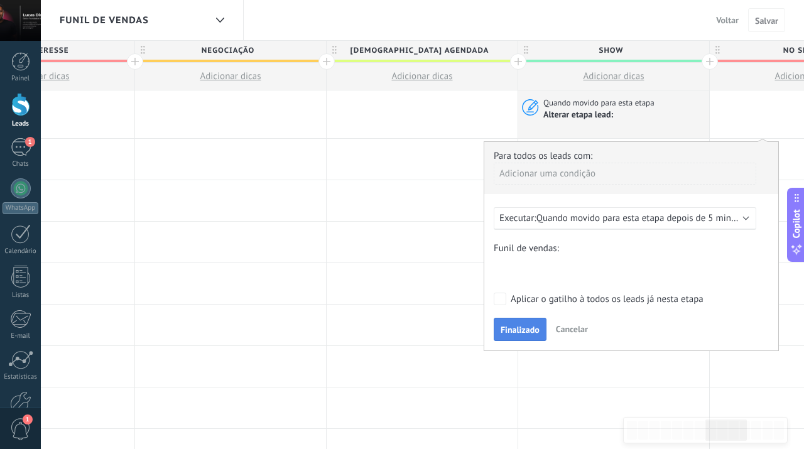
scroll to position [0, 0]
click at [527, 329] on span "Finalizado" at bounding box center [520, 330] width 39 height 9
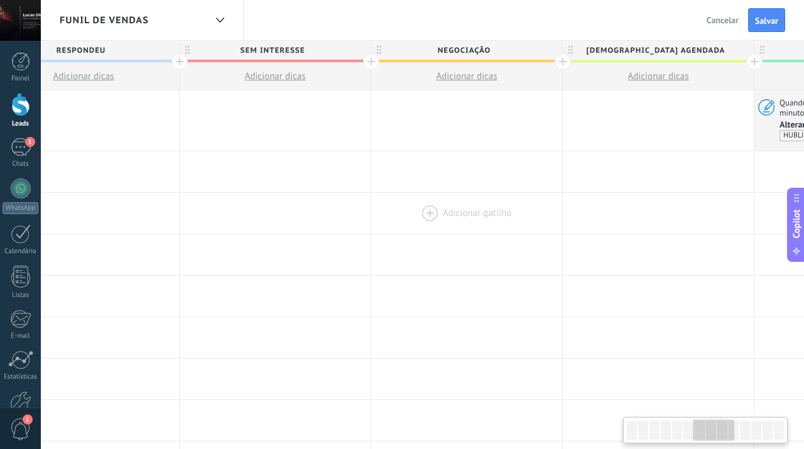
drag, startPoint x: 305, startPoint y: 222, endPoint x: 542, endPoint y: 226, distance: 236.3
click at [542, 226] on div at bounding box center [466, 213] width 191 height 41
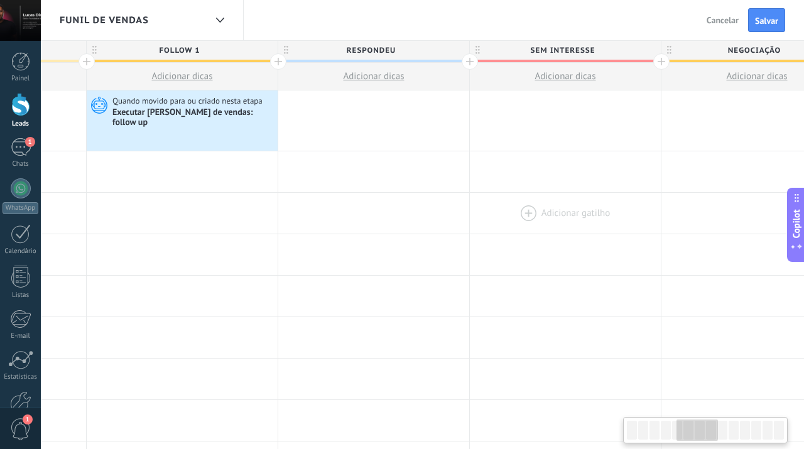
drag, startPoint x: 316, startPoint y: 197, endPoint x: 606, endPoint y: 214, distance: 290.8
click at [606, 214] on div at bounding box center [565, 213] width 191 height 41
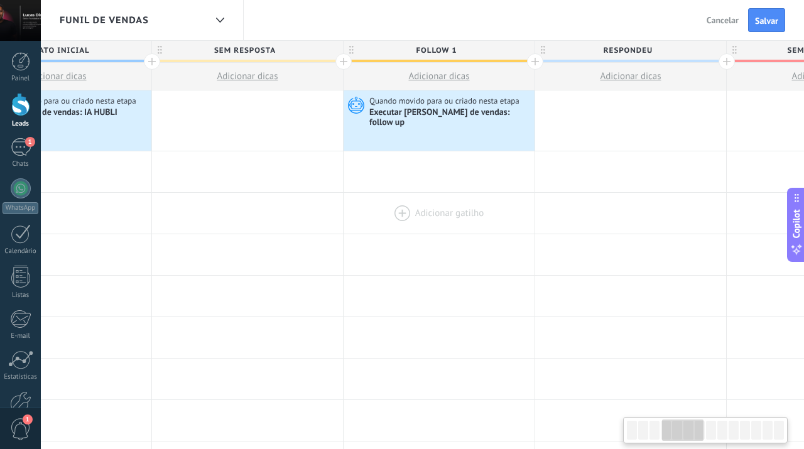
drag, startPoint x: 261, startPoint y: 198, endPoint x: 518, endPoint y: 201, distance: 257.0
click at [518, 201] on div at bounding box center [439, 213] width 191 height 41
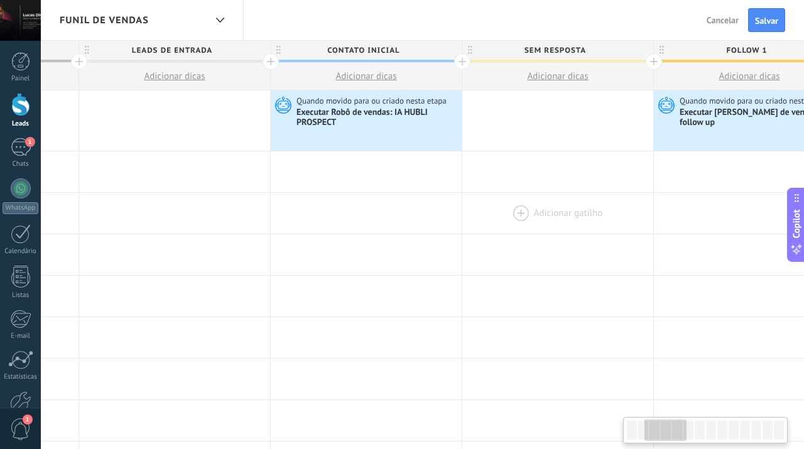
drag, startPoint x: 164, startPoint y: 209, endPoint x: 474, endPoint y: 221, distance: 310.7
click at [474, 221] on div at bounding box center [557, 213] width 191 height 41
click at [768, 13] on button "Salvar" at bounding box center [766, 20] width 37 height 24
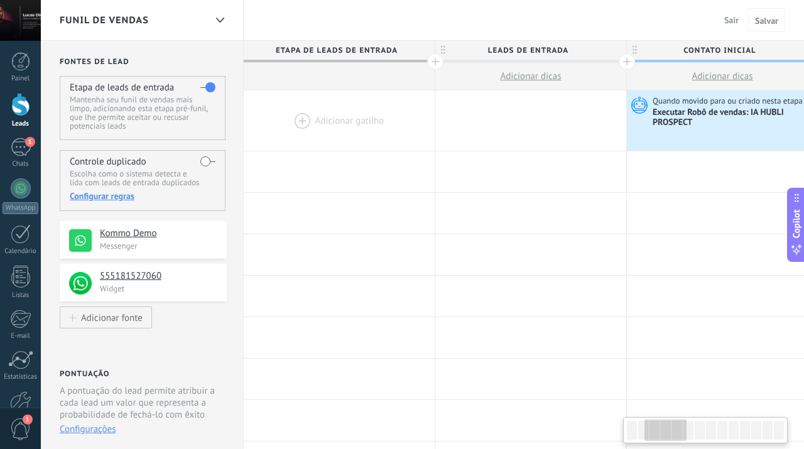
scroll to position [0, 356]
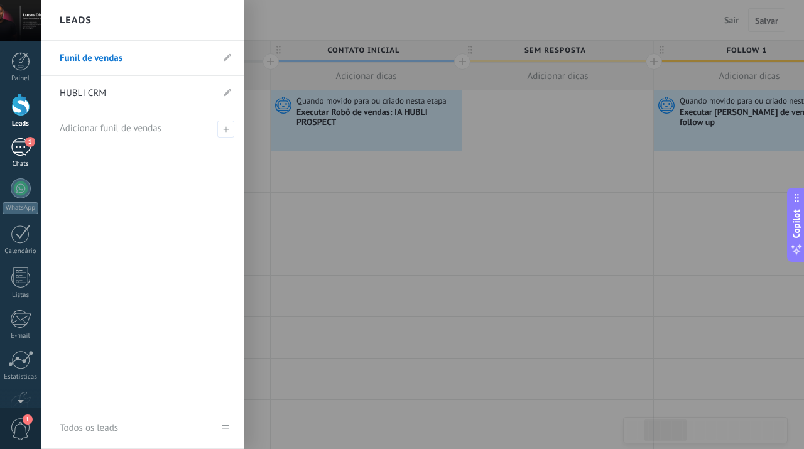
click at [24, 147] on div "1" at bounding box center [21, 147] width 20 height 18
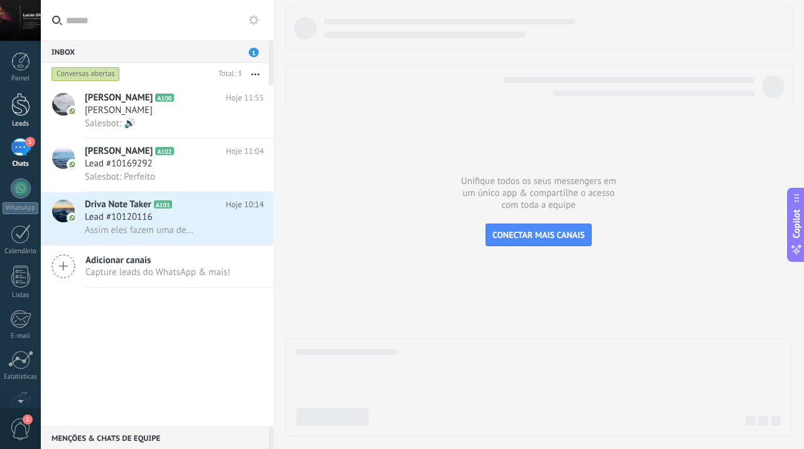
click at [22, 112] on div at bounding box center [20, 104] width 19 height 23
